Goal: Navigation & Orientation: Find specific page/section

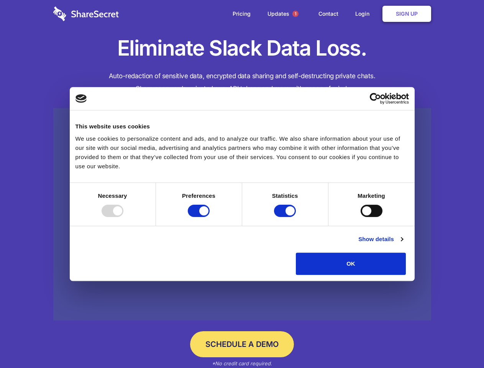
click at [123, 217] on div at bounding box center [112, 210] width 22 height 12
click at [209, 217] on input "Preferences" at bounding box center [199, 210] width 22 height 12
checkbox input "false"
click at [286, 217] on input "Statistics" at bounding box center [285, 210] width 22 height 12
checkbox input "false"
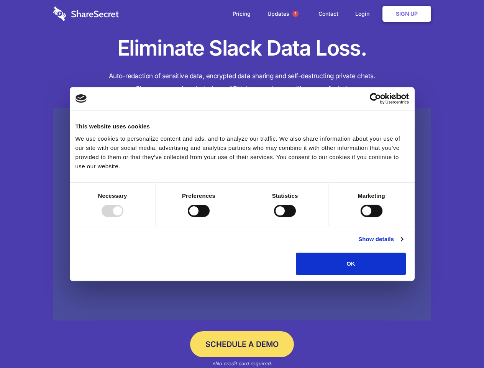
click at [360, 217] on input "Marketing" at bounding box center [371, 210] width 22 height 12
checkbox input "true"
click at [402, 243] on link "Show details" at bounding box center [380, 238] width 44 height 9
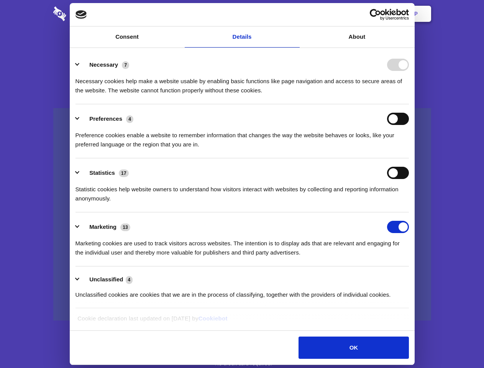
click at [408, 104] on li "Necessary 7 Necessary cookies help make a website usable by enabling basic func…" at bounding box center [241, 77] width 333 height 54
click at [295, 14] on span "1" at bounding box center [295, 14] width 6 height 6
